Goal: Transaction & Acquisition: Subscribe to service/newsletter

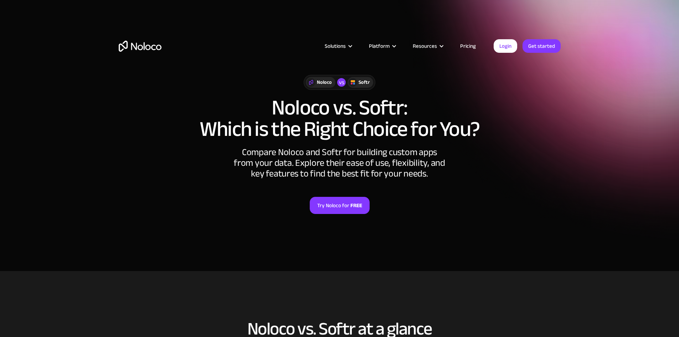
click at [365, 211] on link "Try Noloco for FREE" at bounding box center [340, 205] width 60 height 17
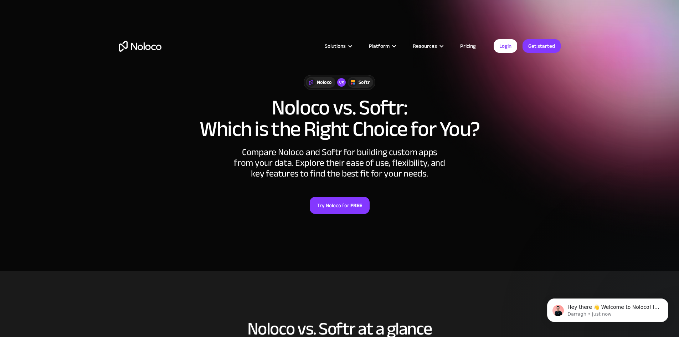
drag, startPoint x: 242, startPoint y: 147, endPoint x: 238, endPoint y: 146, distance: 4.0
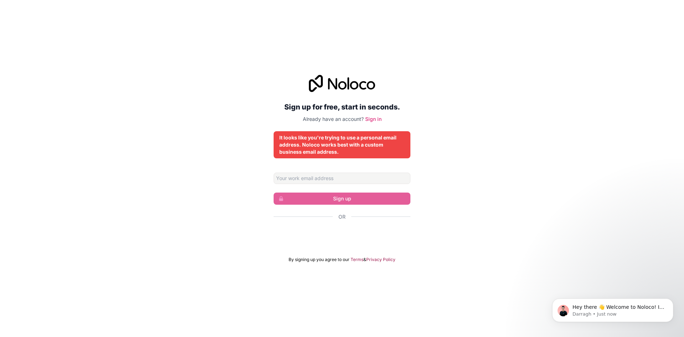
click at [310, 185] on form "Sign up Or By signing up you agree to our Terms & Privacy Policy" at bounding box center [342, 218] width 137 height 90
click at [309, 191] on form "Sign up Or By signing up you agree to our Terms & Privacy Policy" at bounding box center [342, 218] width 137 height 90
drag, startPoint x: 311, startPoint y: 185, endPoint x: 341, endPoint y: 174, distance: 32.0
click at [312, 185] on form "Sign up Or By signing up you agree to our Terms & Privacy Policy" at bounding box center [342, 218] width 137 height 90
drag, startPoint x: 342, startPoint y: 174, endPoint x: 337, endPoint y: 181, distance: 8.6
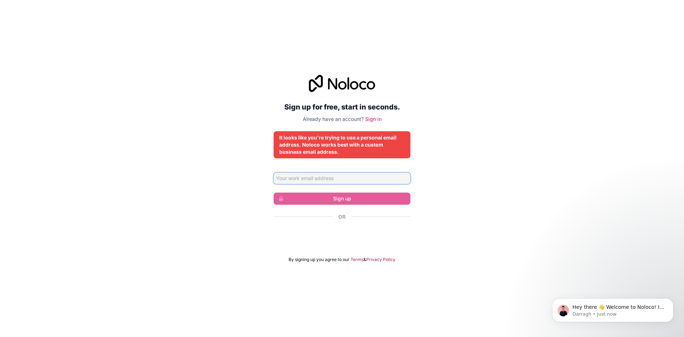
click at [340, 175] on input "Email address" at bounding box center [342, 178] width 137 height 11
click at [334, 182] on input "Email address" at bounding box center [342, 178] width 137 height 11
drag, startPoint x: 334, startPoint y: 182, endPoint x: 269, endPoint y: 188, distance: 65.8
click at [334, 182] on input "Email address" at bounding box center [342, 178] width 137 height 11
drag, startPoint x: 177, startPoint y: 186, endPoint x: 243, endPoint y: 206, distance: 69.3
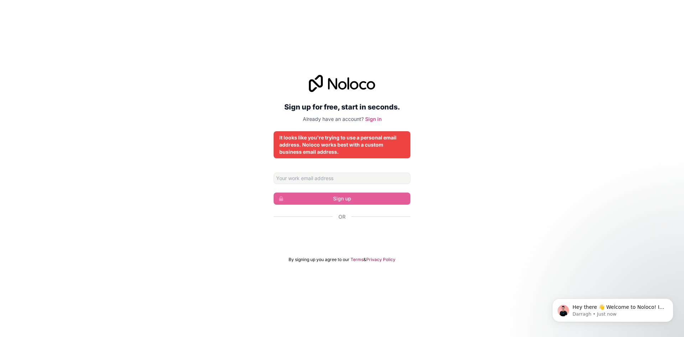
click at [178, 186] on div "Sign up for free, start in seconds. Already have an account? Sign in It looks l…" at bounding box center [342, 168] width 684 height 207
click at [338, 175] on input "Email address" at bounding box center [342, 178] width 137 height 11
type input "[EMAIL_ADDRESS][DOMAIN_NAME]"
click at [328, 205] on form "[EMAIL_ADDRESS][DOMAIN_NAME] Sign up Or By signing up you agree to our Terms & …" at bounding box center [342, 218] width 137 height 90
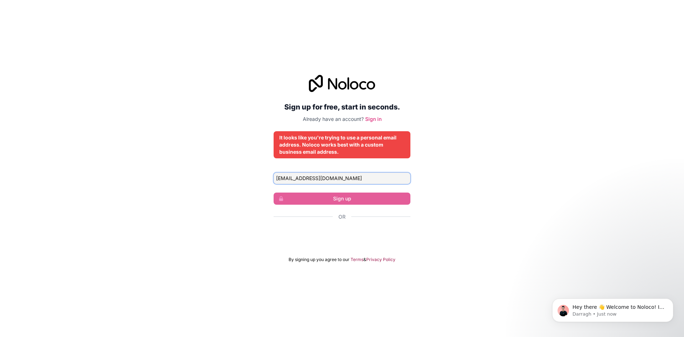
click at [362, 179] on input "[EMAIL_ADDRESS][DOMAIN_NAME]" at bounding box center [342, 178] width 137 height 11
click at [377, 119] on link "Sign in" at bounding box center [373, 119] width 16 height 6
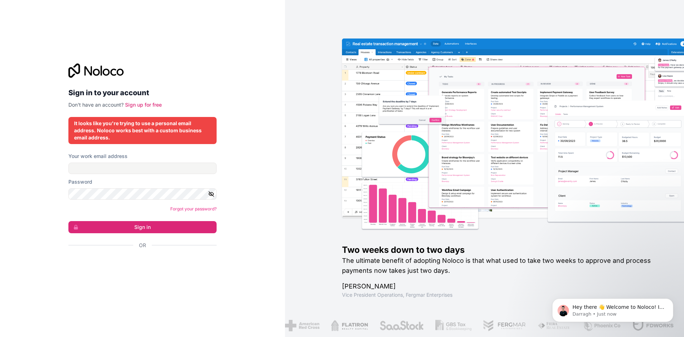
drag, startPoint x: 217, startPoint y: 102, endPoint x: 213, endPoint y: 101, distance: 4.2
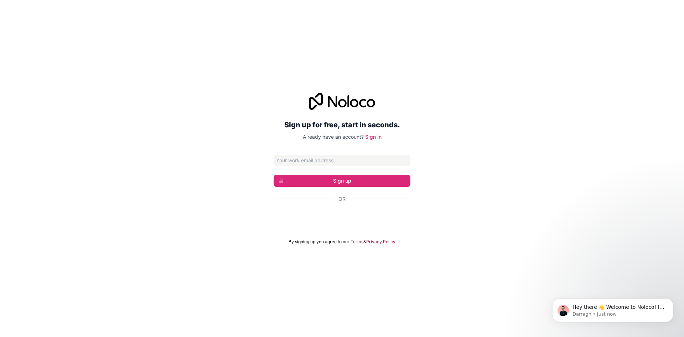
drag, startPoint x: 246, startPoint y: 141, endPoint x: 238, endPoint y: 139, distance: 7.8
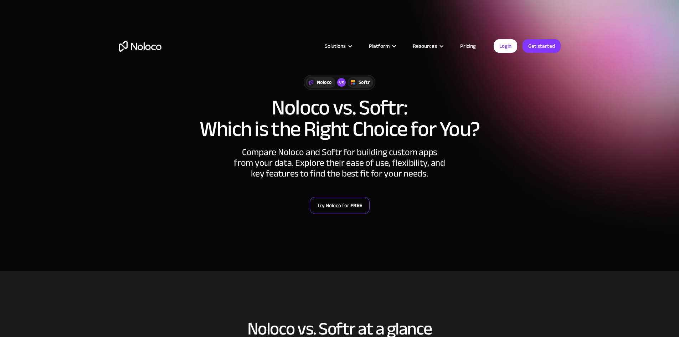
click at [349, 207] on link "Try Noloco for FREE" at bounding box center [340, 205] width 60 height 17
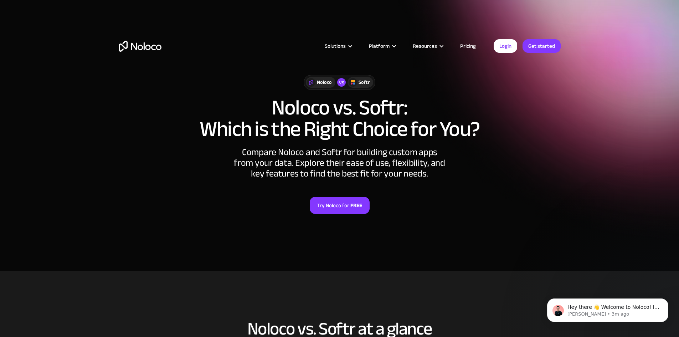
drag, startPoint x: 295, startPoint y: 189, endPoint x: 264, endPoint y: 176, distance: 33.4
